Goal: Task Accomplishment & Management: Manage account settings

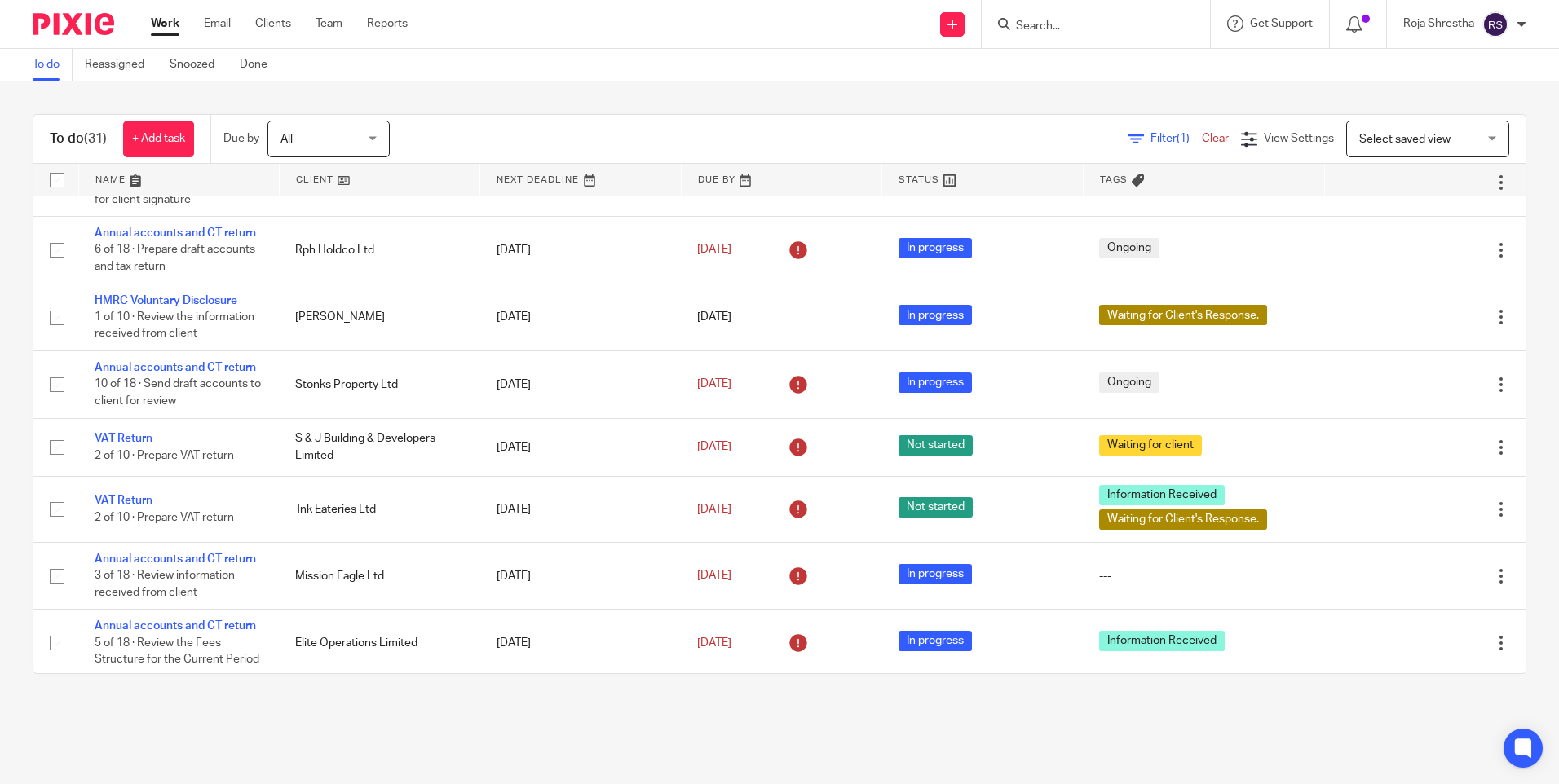
scroll to position [969, 0]
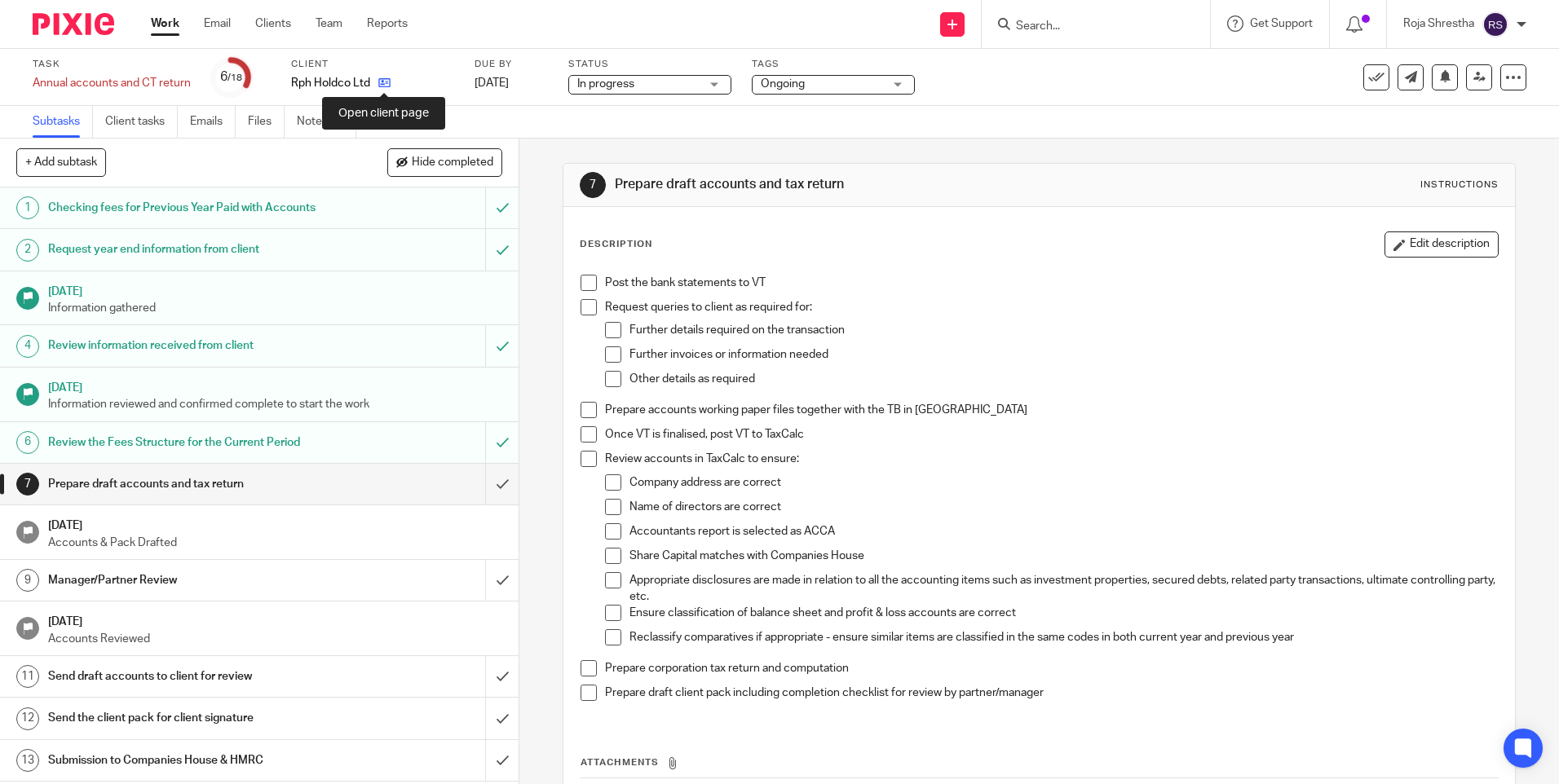
click at [388, 86] on icon at bounding box center [384, 83] width 12 height 12
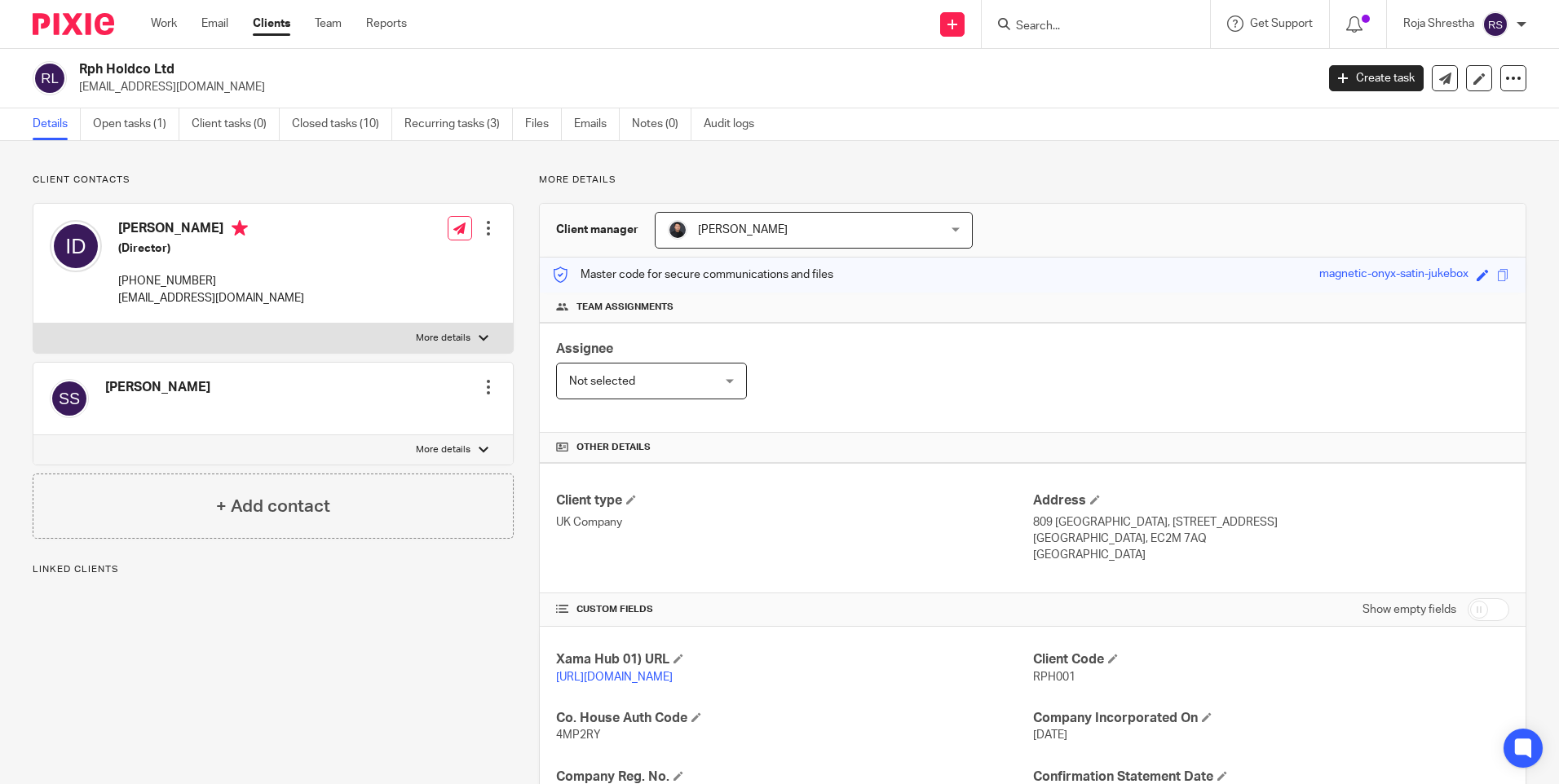
scroll to position [327, 0]
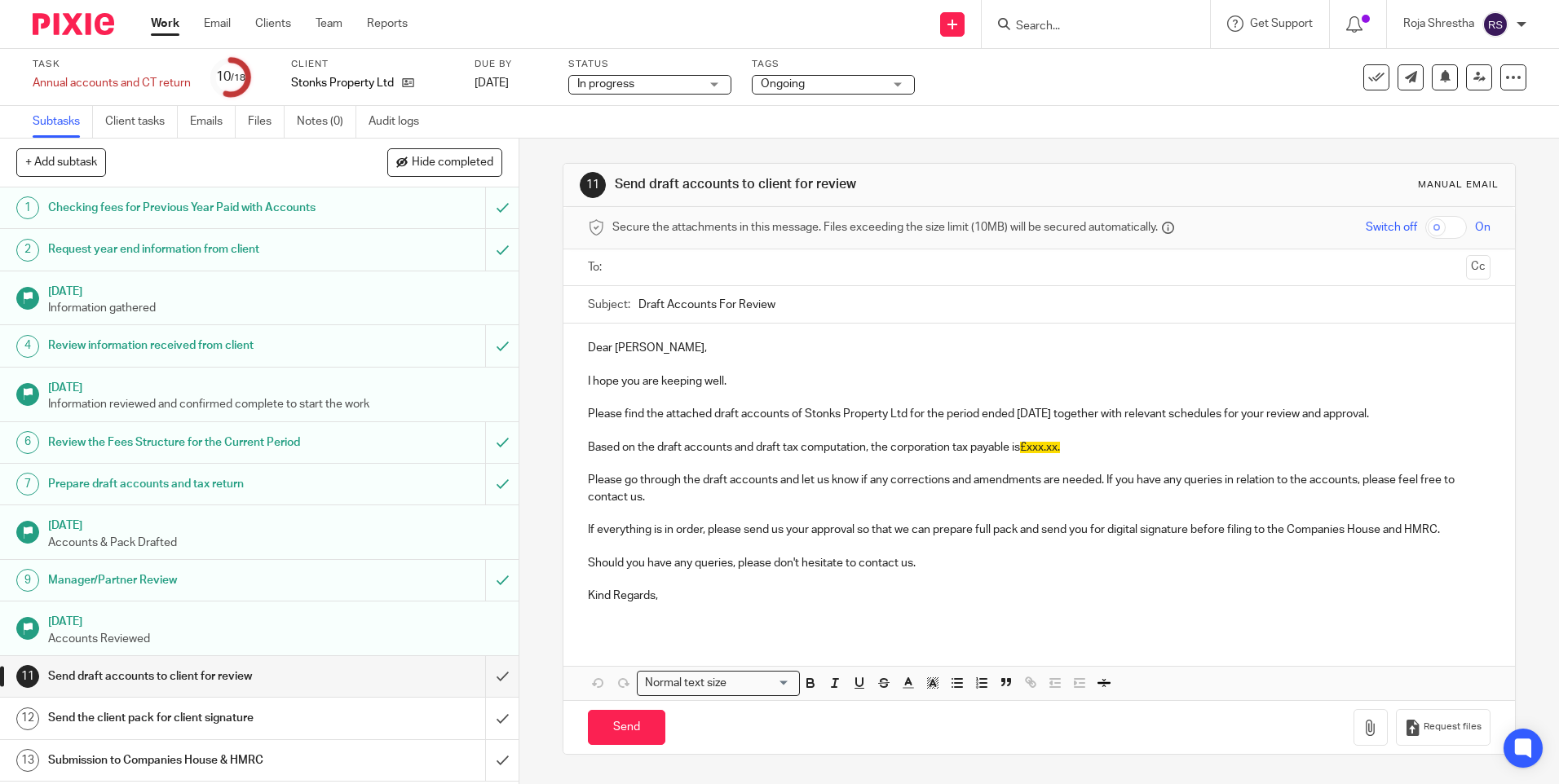
drag, startPoint x: 332, startPoint y: 120, endPoint x: 360, endPoint y: 125, distance: 28.4
click at [332, 120] on link "Notes (0)" at bounding box center [326, 122] width 59 height 32
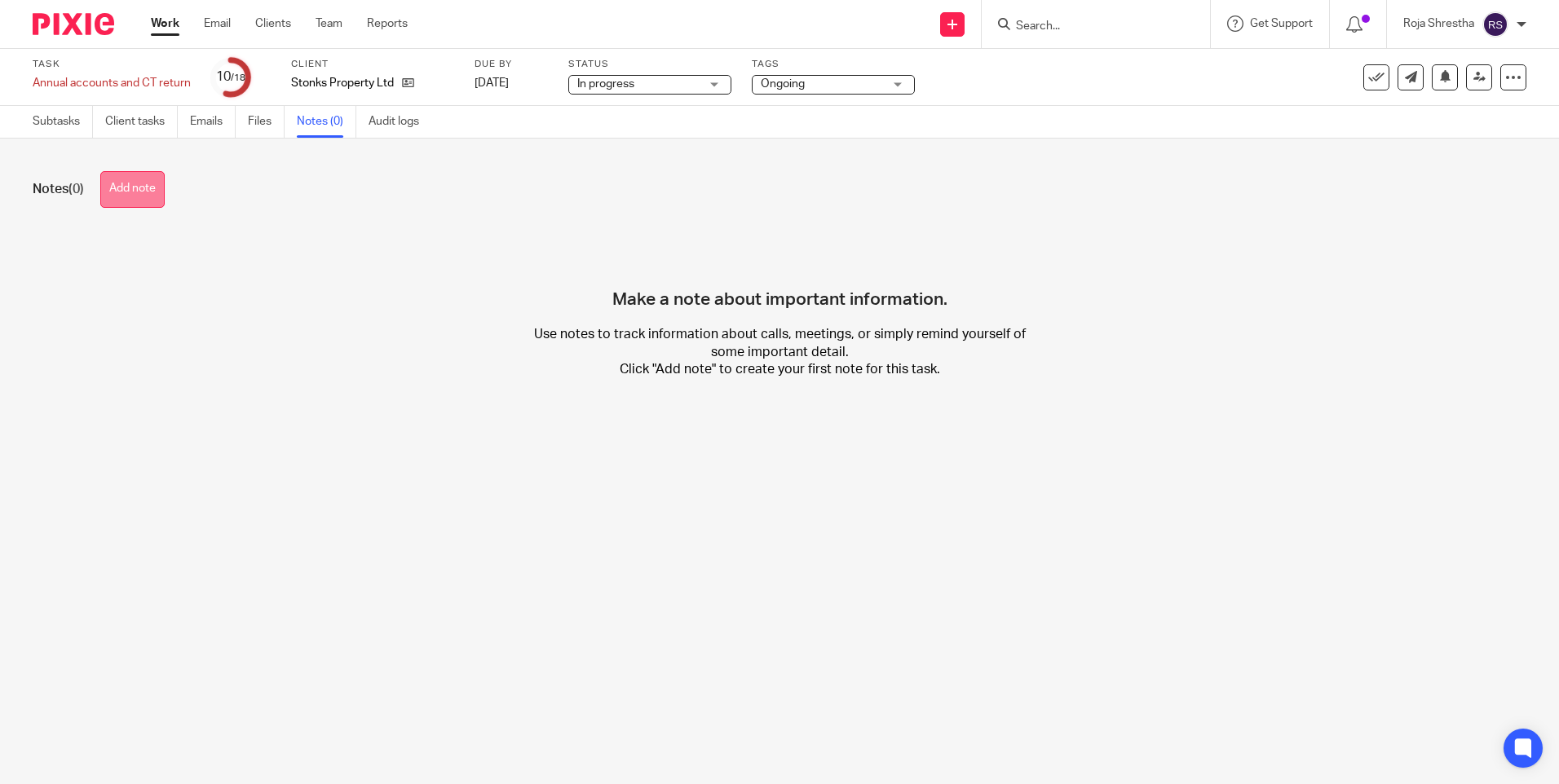
drag, startPoint x: 145, startPoint y: 194, endPoint x: 176, endPoint y: 197, distance: 31.1
click at [145, 194] on button "Add note" at bounding box center [133, 189] width 65 height 37
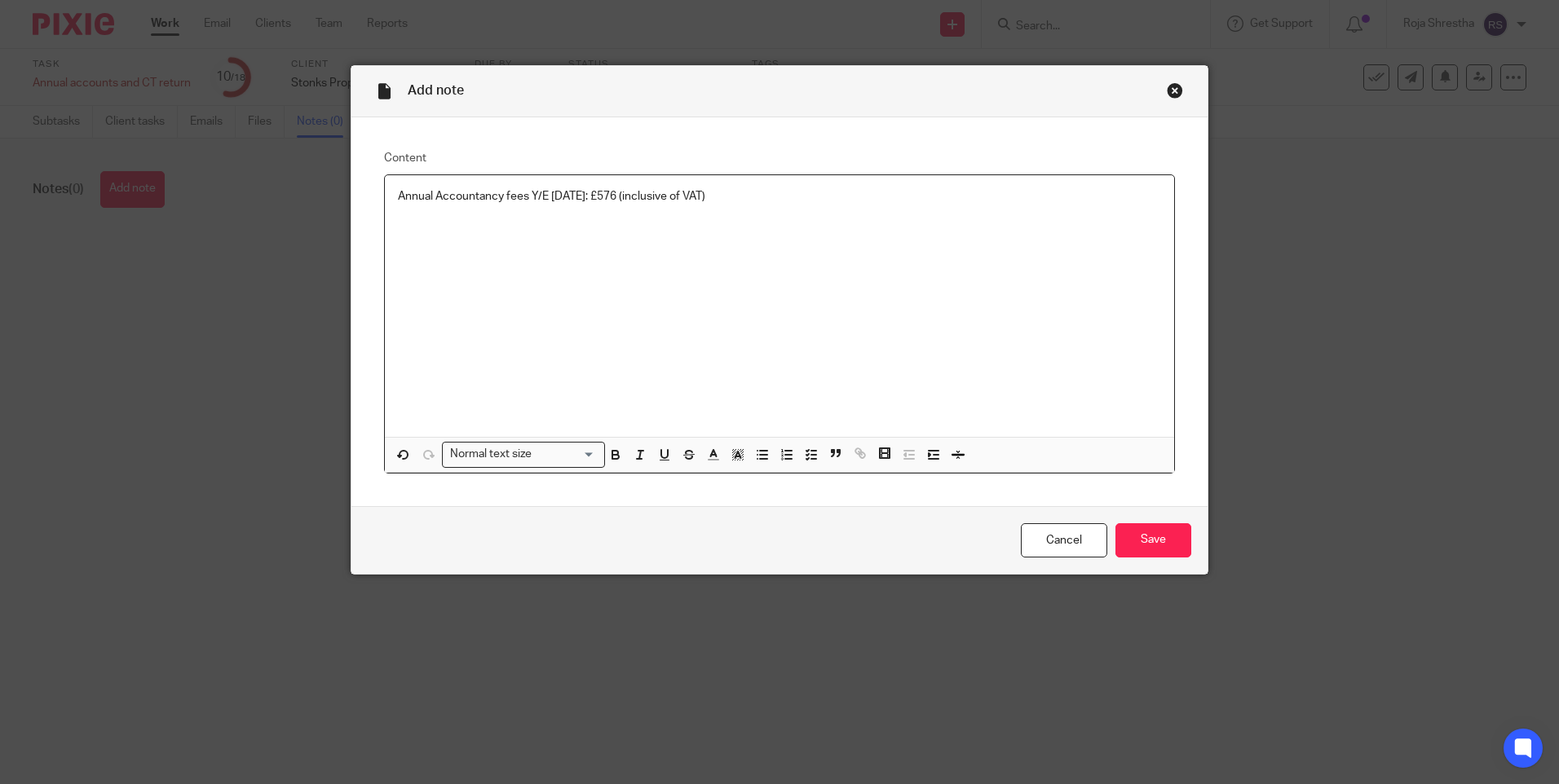
click at [522, 197] on p "Annual Accountancy fees Y/E 30 November 2024: £576 (inclusive of VAT)" at bounding box center [780, 196] width 764 height 16
click at [496, 198] on p "Annual Accountancy fees Y/E 30 November 2024: £576 (inclusive of VAT)" at bounding box center [780, 196] width 764 height 16
click at [934, 195] on p "Preparing the financial statements and the corporation tax return for the perio…" at bounding box center [780, 196] width 764 height 16
click at [385, 196] on div "Preparing the financial statements and the corporation tax return for the perio…" at bounding box center [779, 306] width 789 height 261
drag, startPoint x: 989, startPoint y: 196, endPoint x: 1036, endPoint y: 173, distance: 52.3
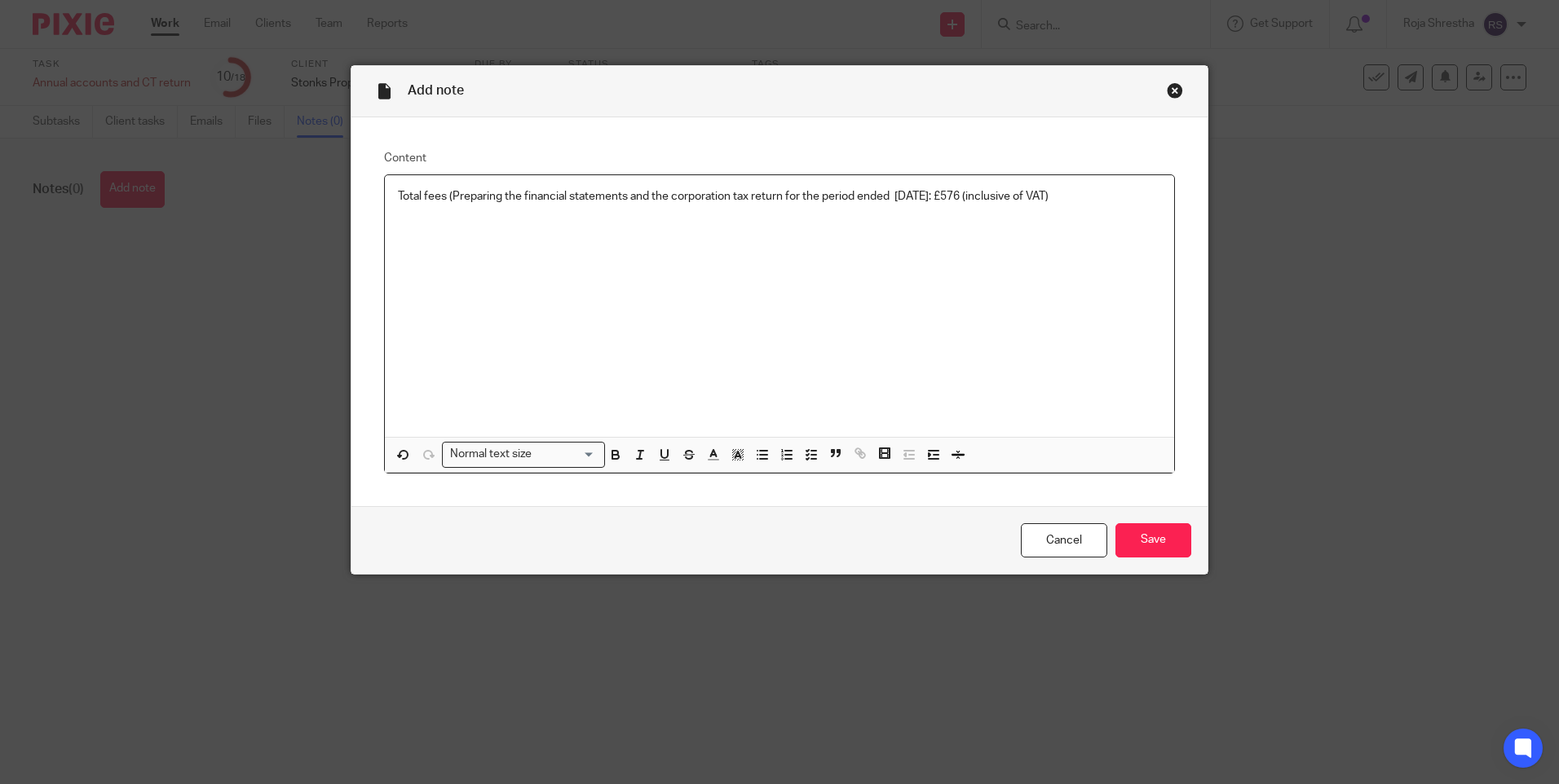
click at [991, 196] on p "Total fees (Preparing the financial statements and the corporation tax return f…" at bounding box center [780, 196] width 764 height 16
click at [1159, 545] on input "Save" at bounding box center [1153, 541] width 76 height 35
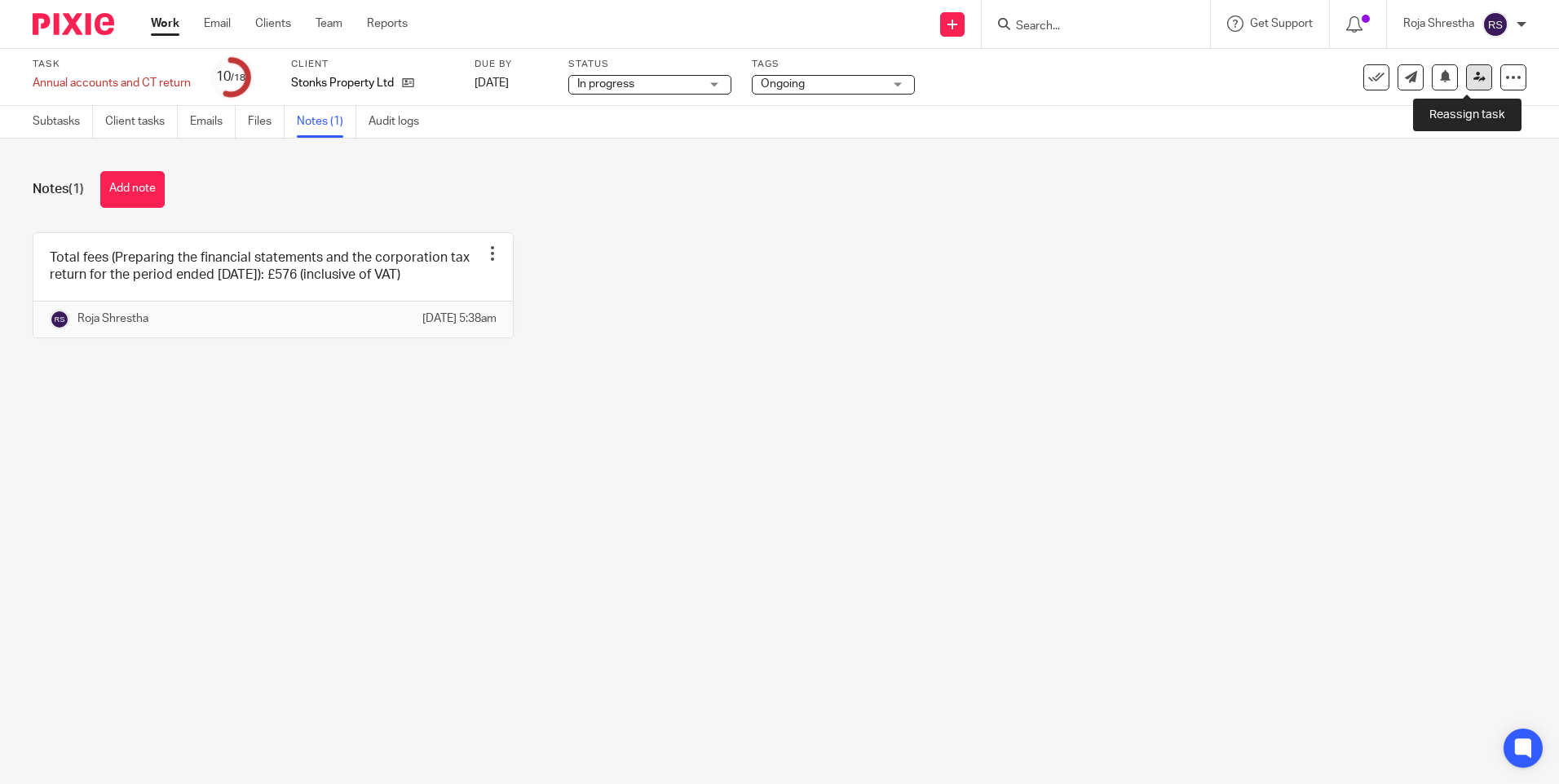
click at [1466, 84] on link at bounding box center [1479, 78] width 26 height 26
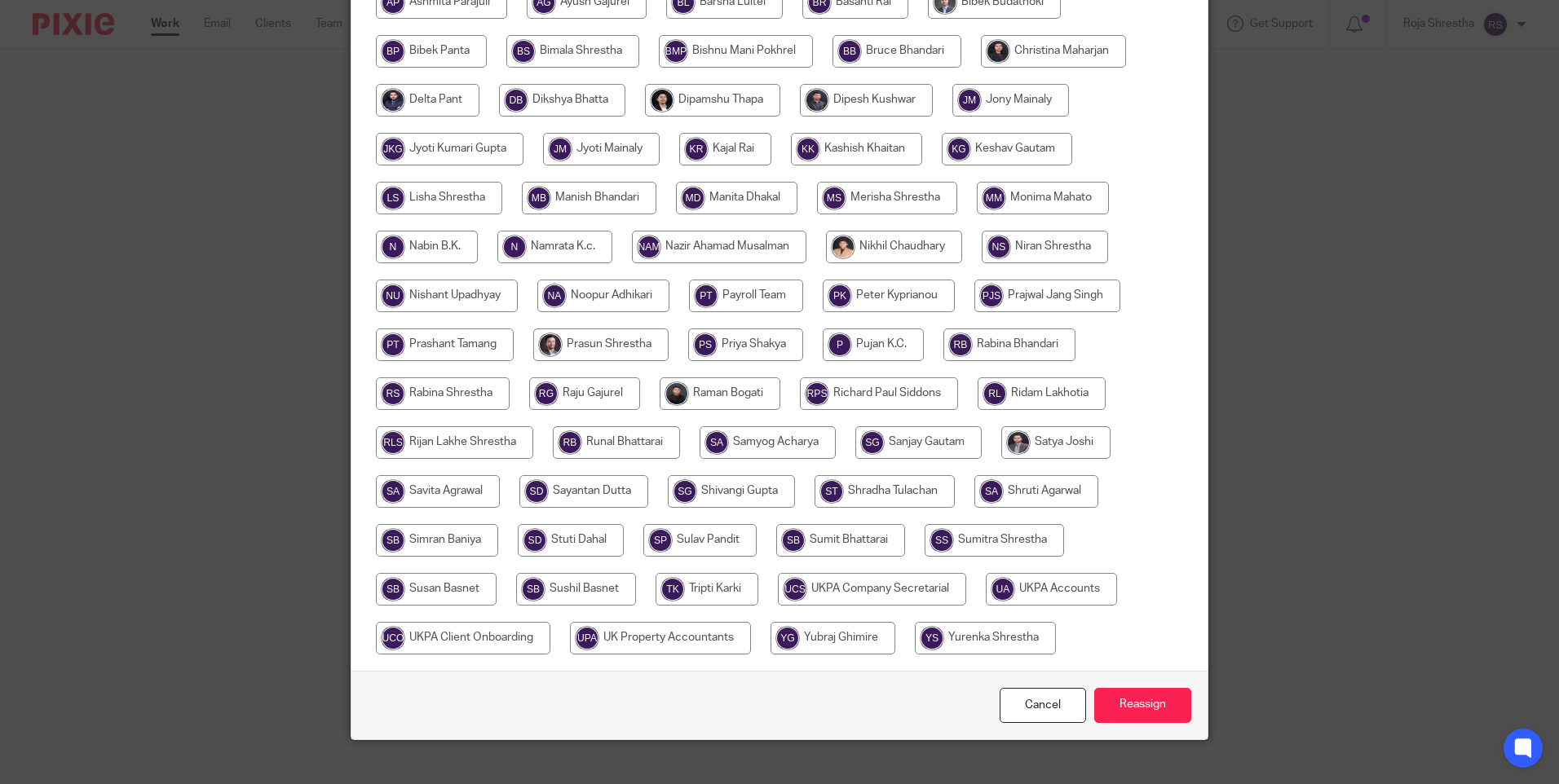
scroll to position [429, 0]
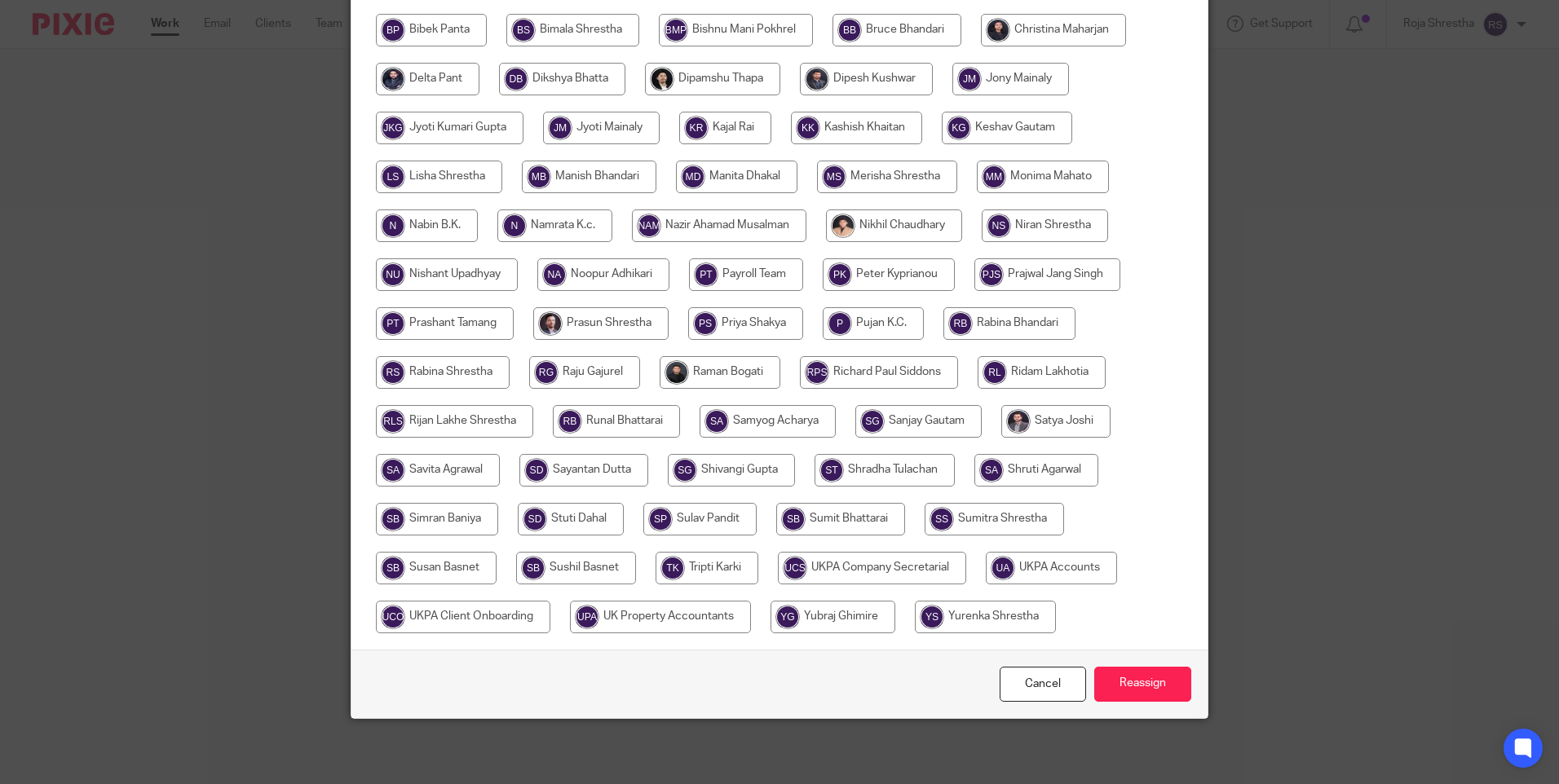
click at [1082, 569] on input "radio" at bounding box center [1051, 568] width 132 height 33
radio input "true"
click at [1130, 684] on input "Reassign" at bounding box center [1142, 683] width 97 height 35
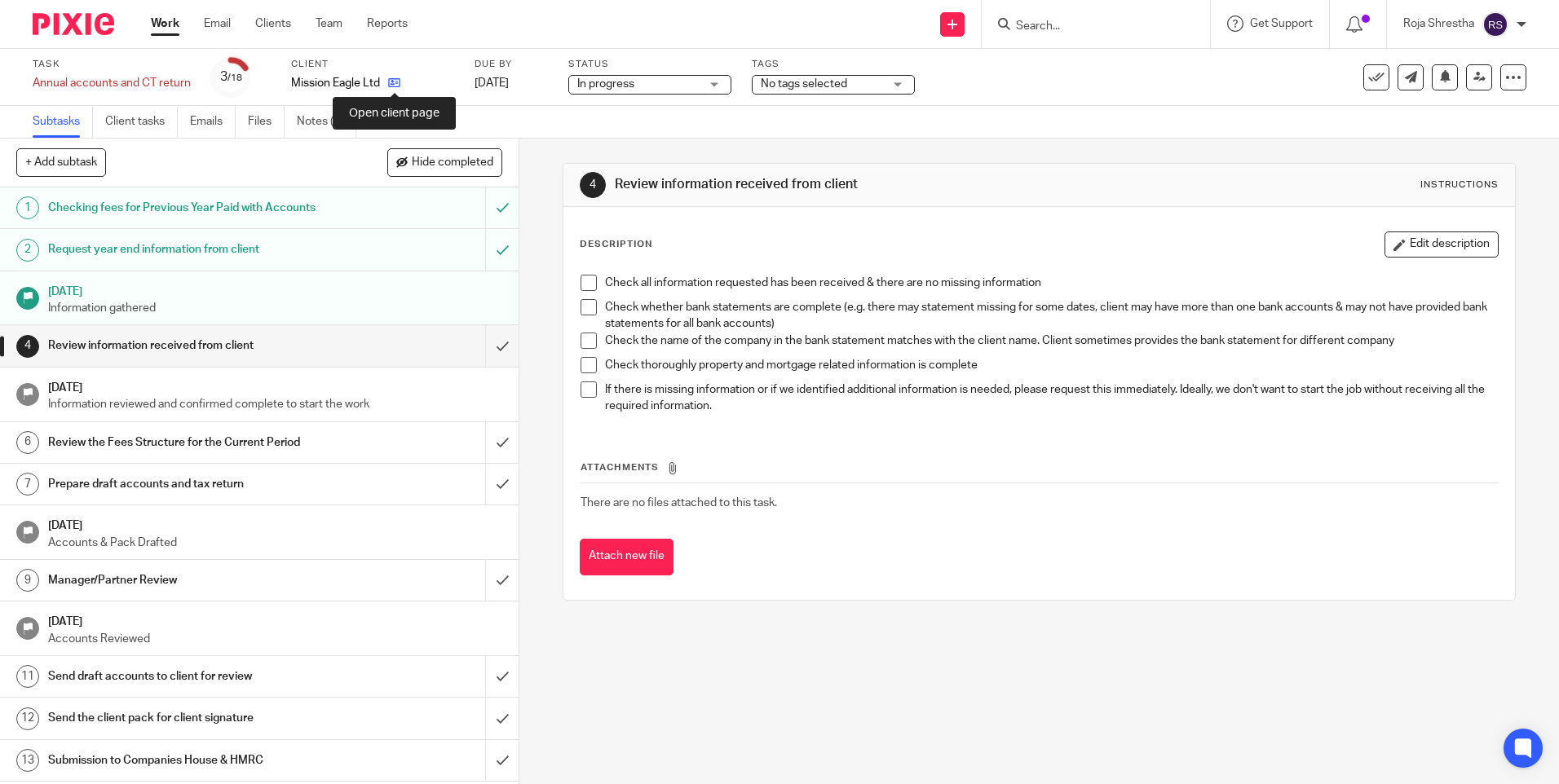
click at [392, 81] on icon at bounding box center [394, 83] width 12 height 12
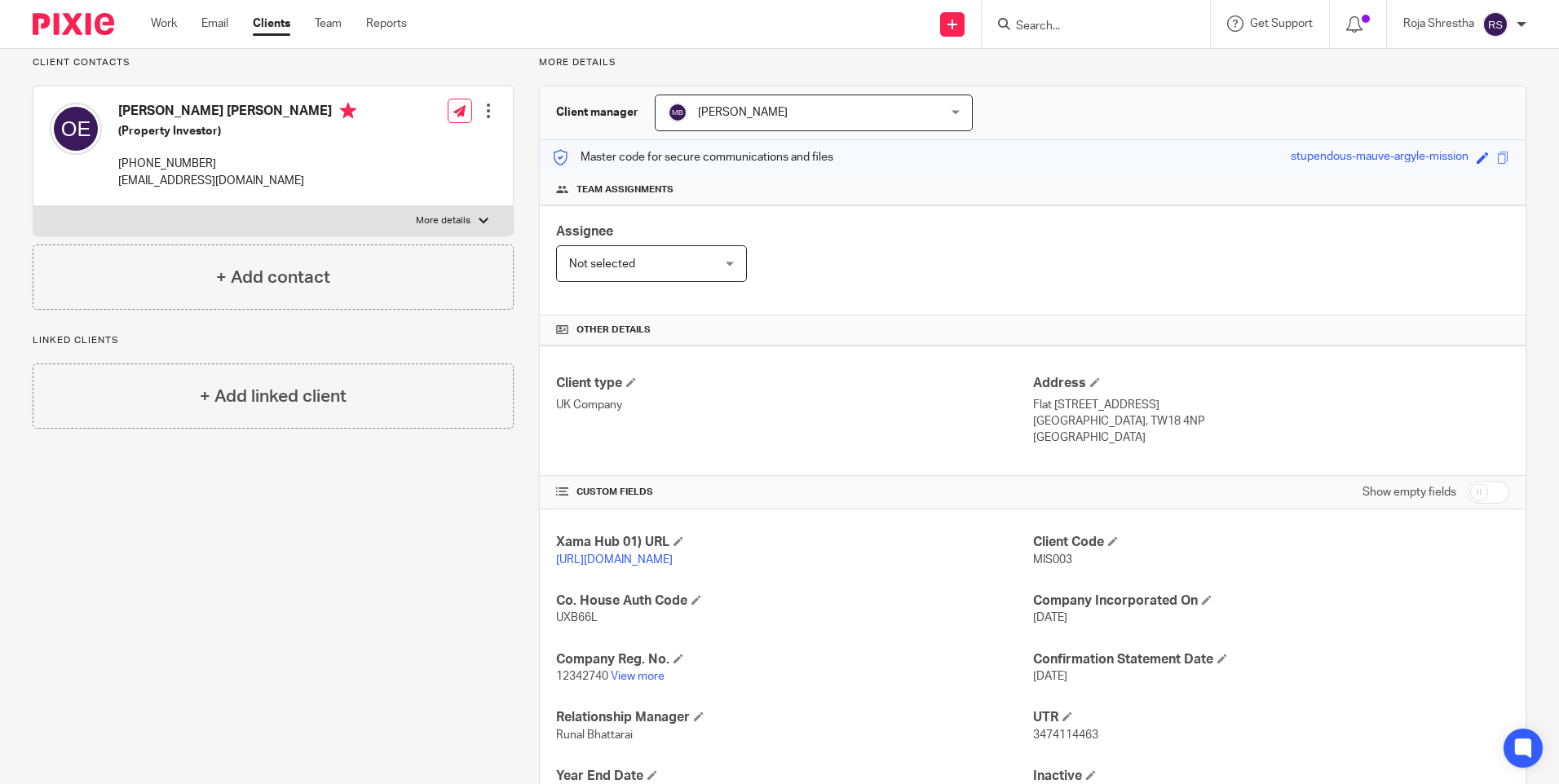
scroll to position [268, 0]
